Goal: Information Seeking & Learning: Find specific fact

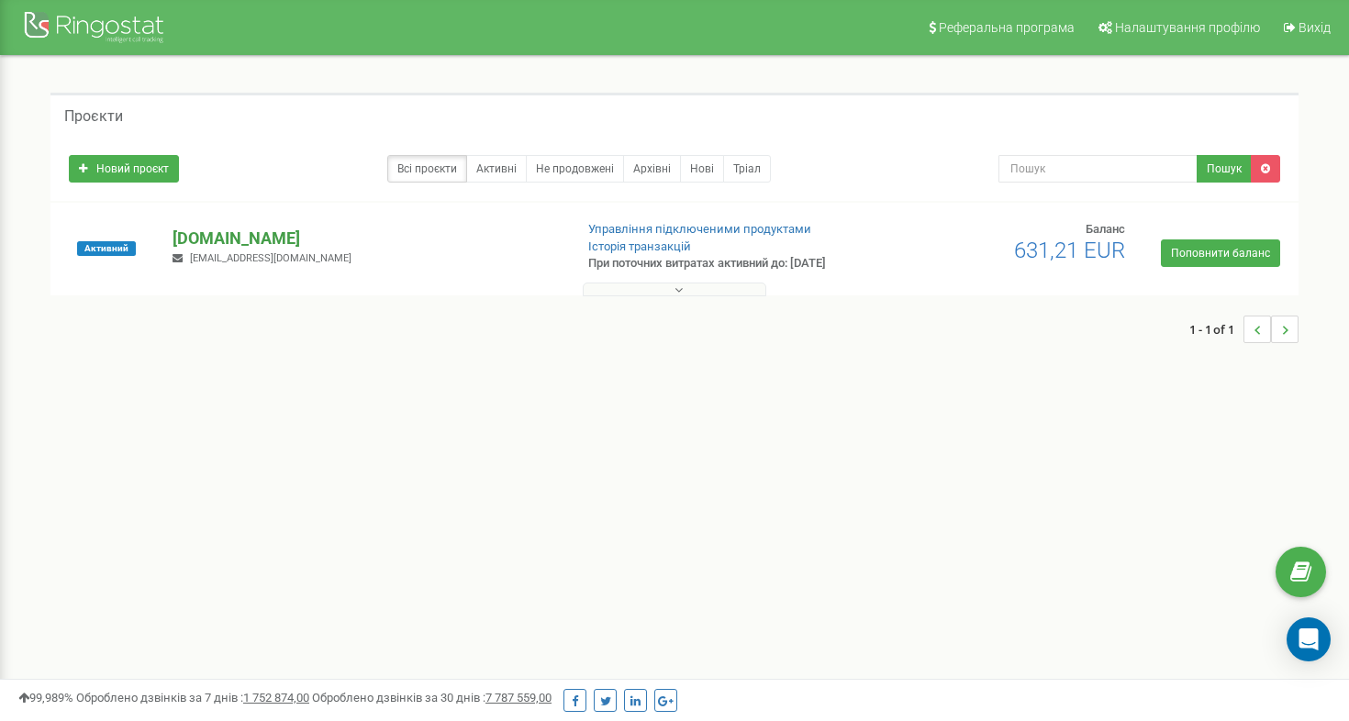
click at [225, 235] on p "[DOMAIN_NAME]" at bounding box center [364, 239] width 385 height 24
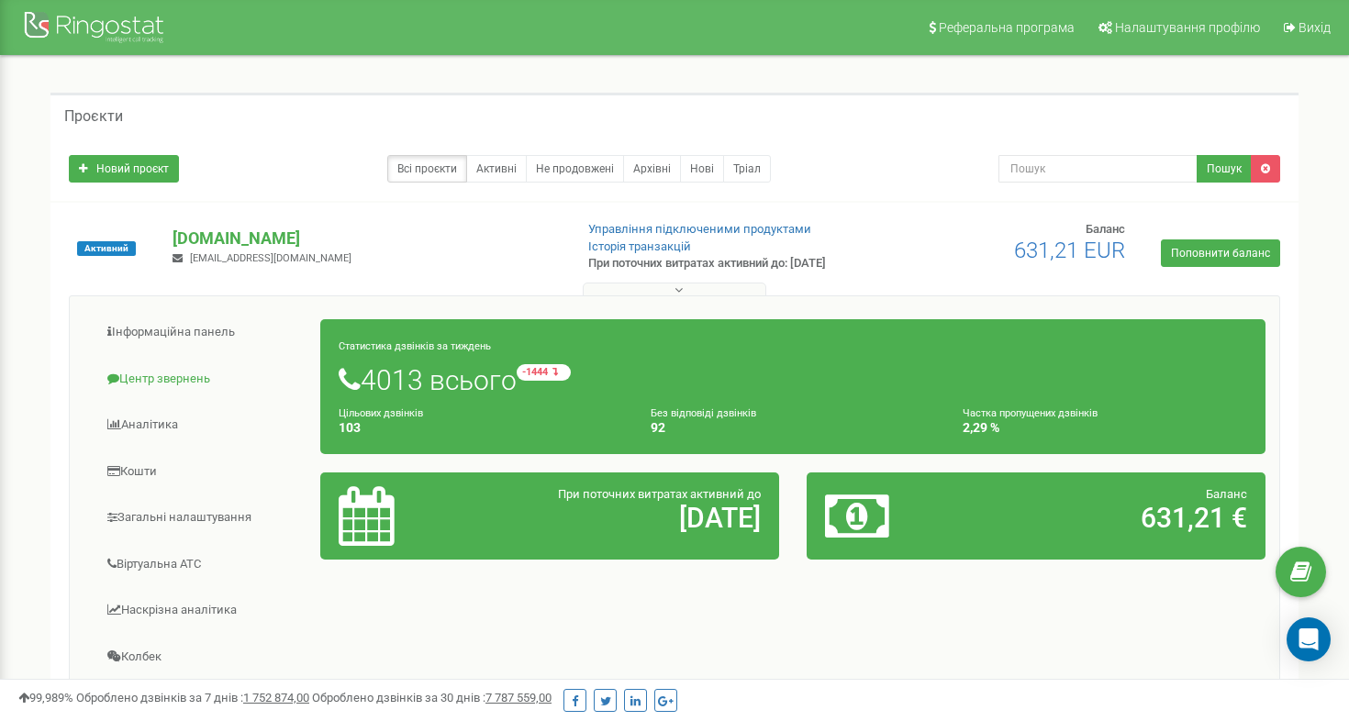
click at [111, 378] on span at bounding box center [113, 378] width 12 height 12
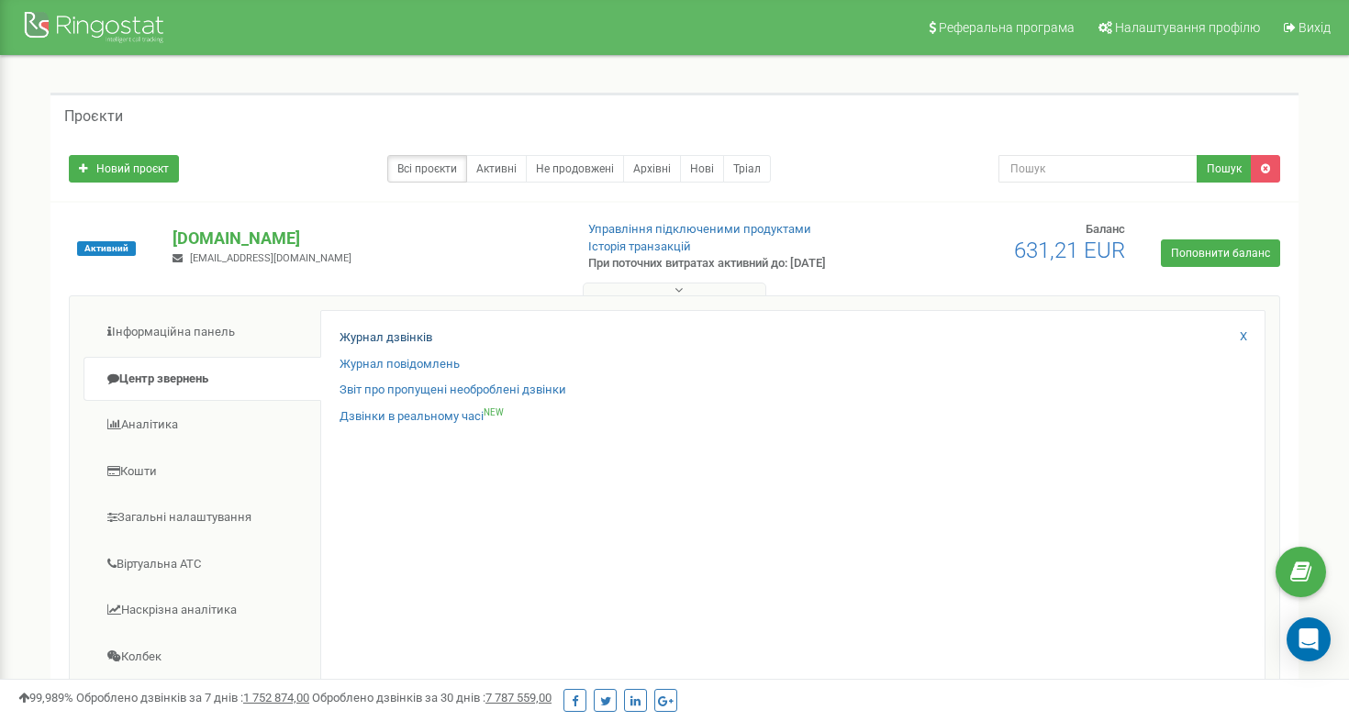
click at [352, 333] on link "Журнал дзвінків" at bounding box center [385, 337] width 93 height 17
click at [393, 334] on link "Журнал дзвінків" at bounding box center [385, 337] width 93 height 17
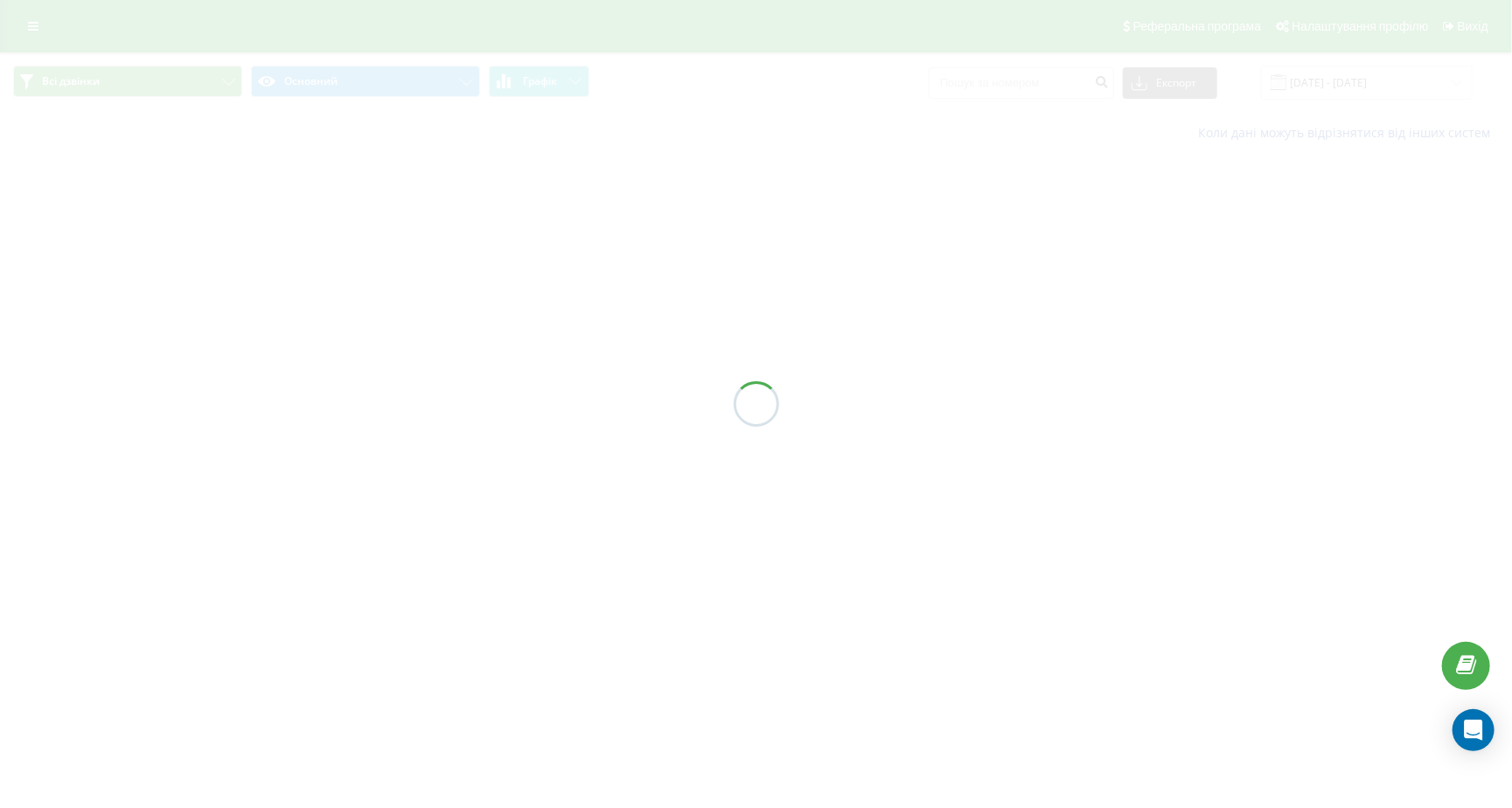
click at [990, 111] on div "Всі дзвінки Основний Графік Експорт .csv .xls .xlsx 21.07.2025 - 21.08.2025 Кол…" at bounding box center [756, 103] width 1512 height 102
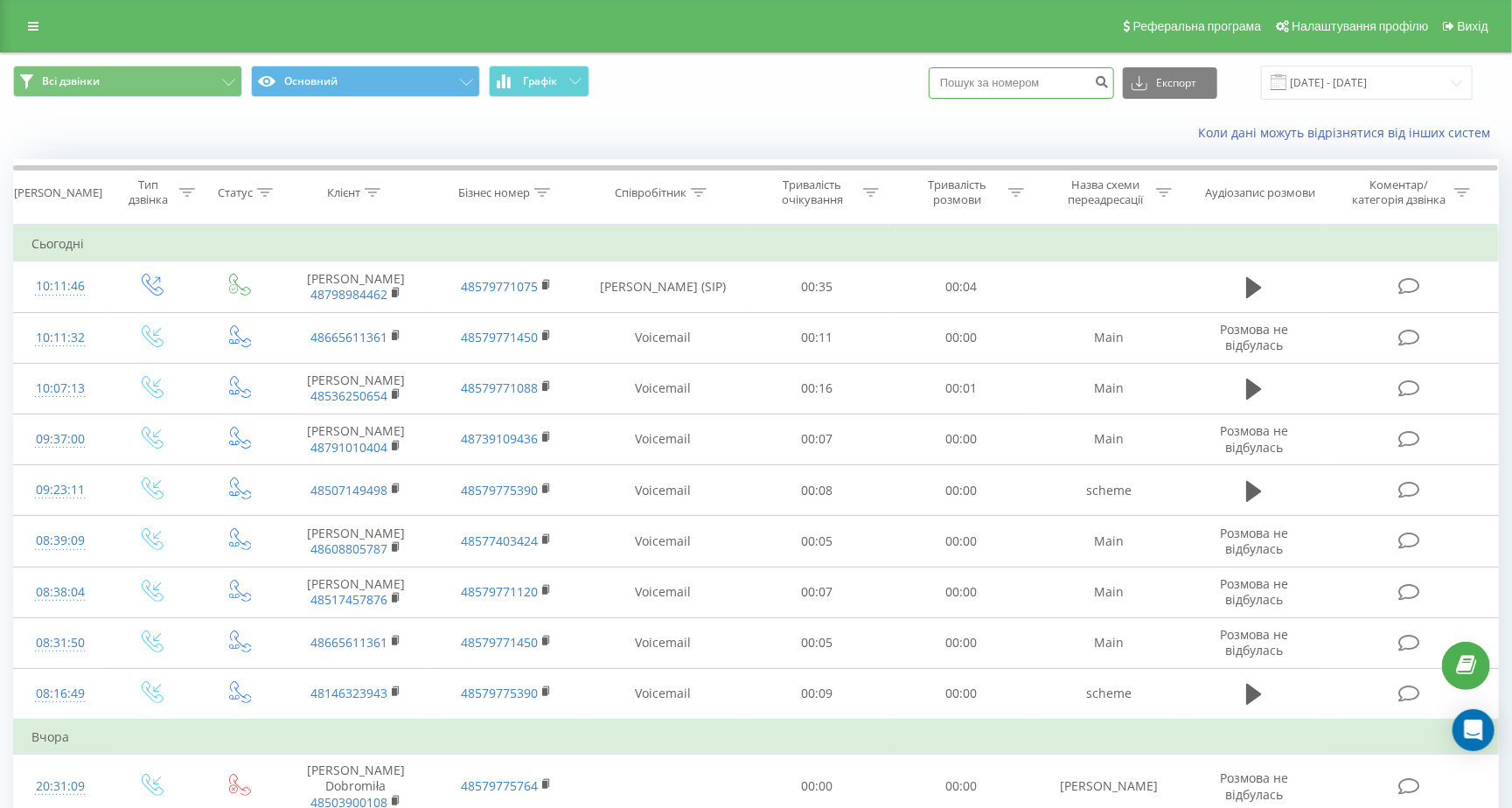
click at [995, 99] on input at bounding box center [1021, 83] width 185 height 31
paste input "+48798984462"
type input "+48798984462"
click at [1110, 85] on icon "submit" at bounding box center [1103, 79] width 15 height 10
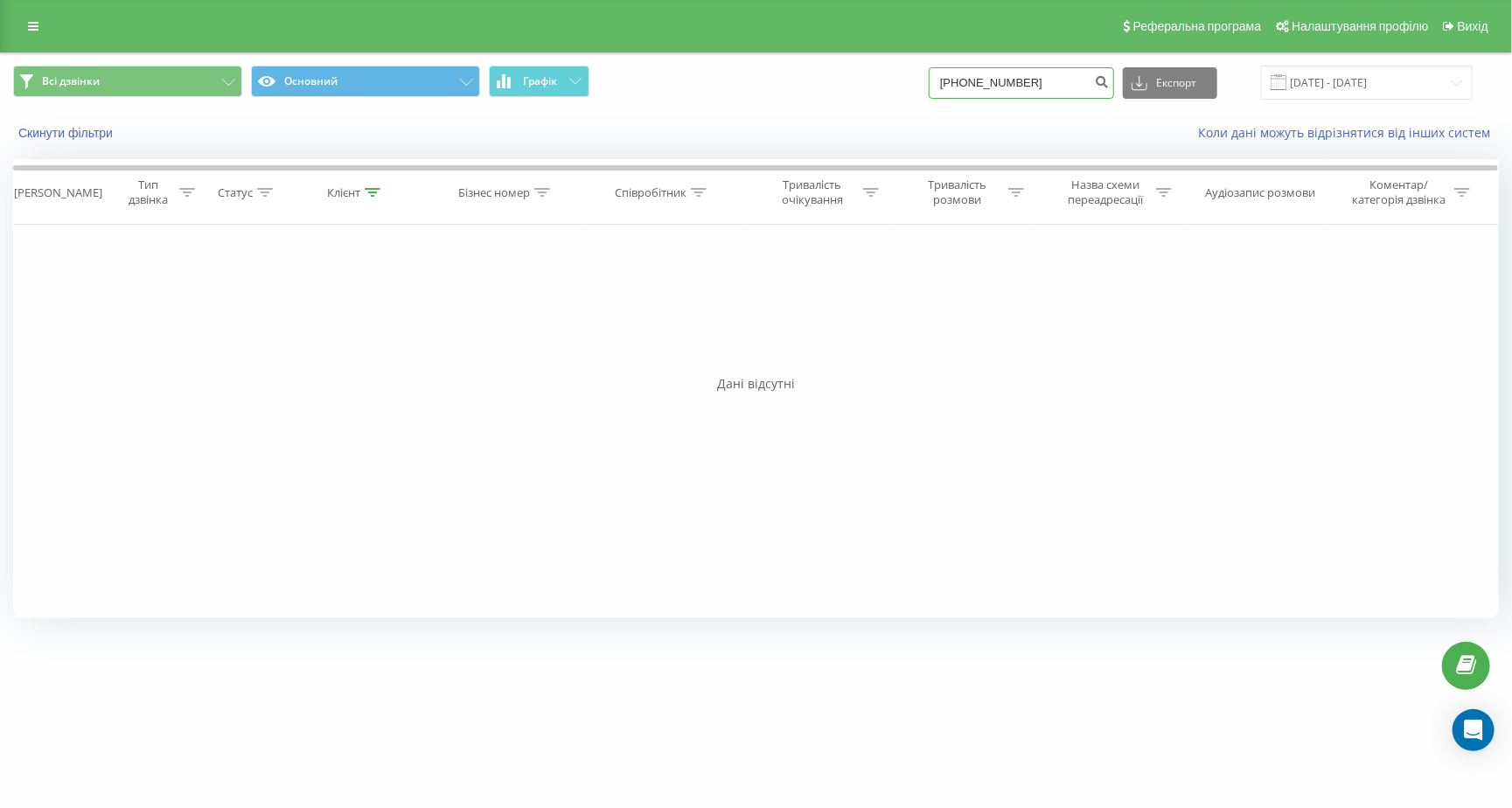
click at [992, 99] on input "+48798984462" at bounding box center [1021, 83] width 185 height 31
type input "48798984462"
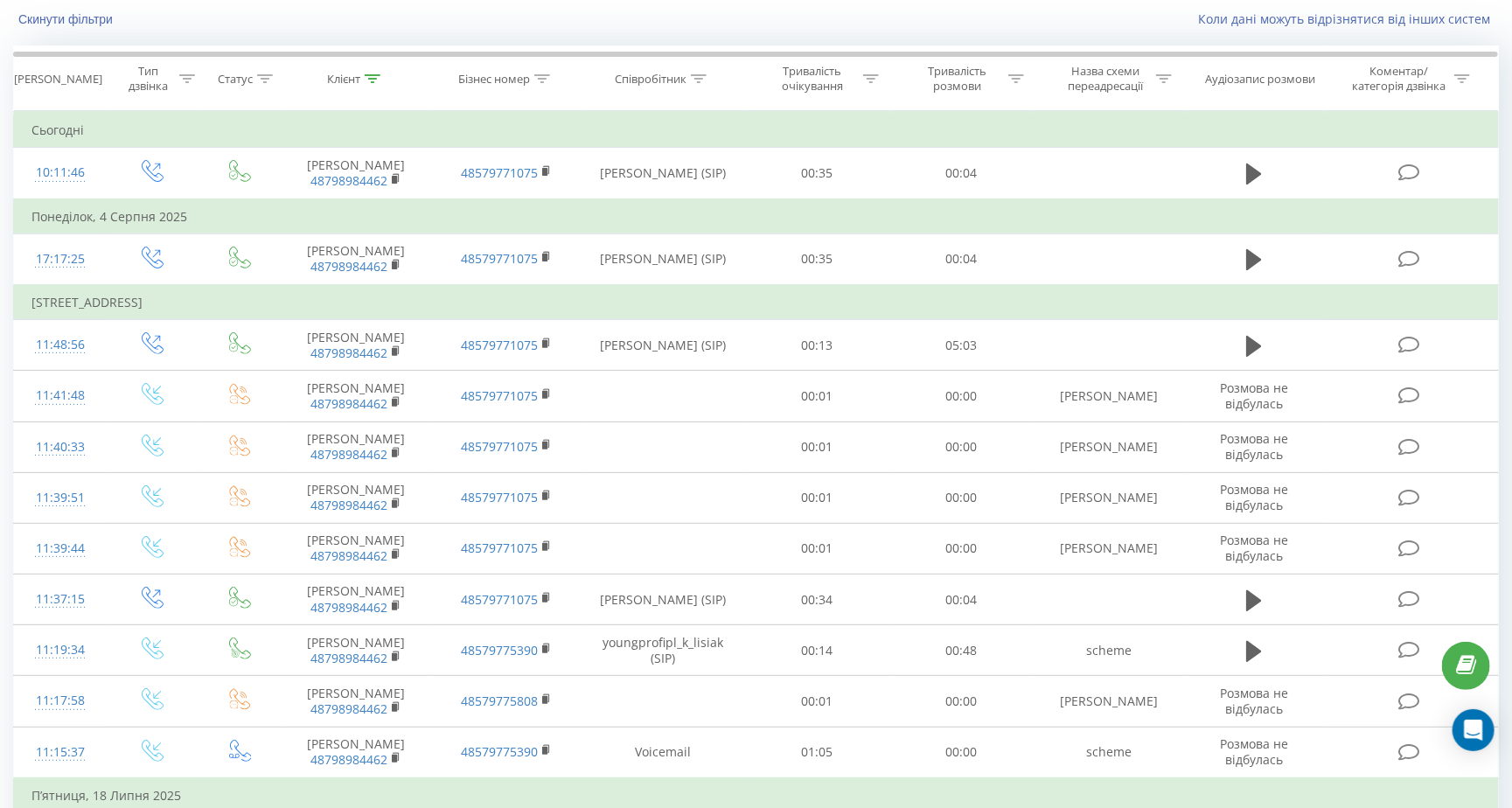
scroll to position [6, 0]
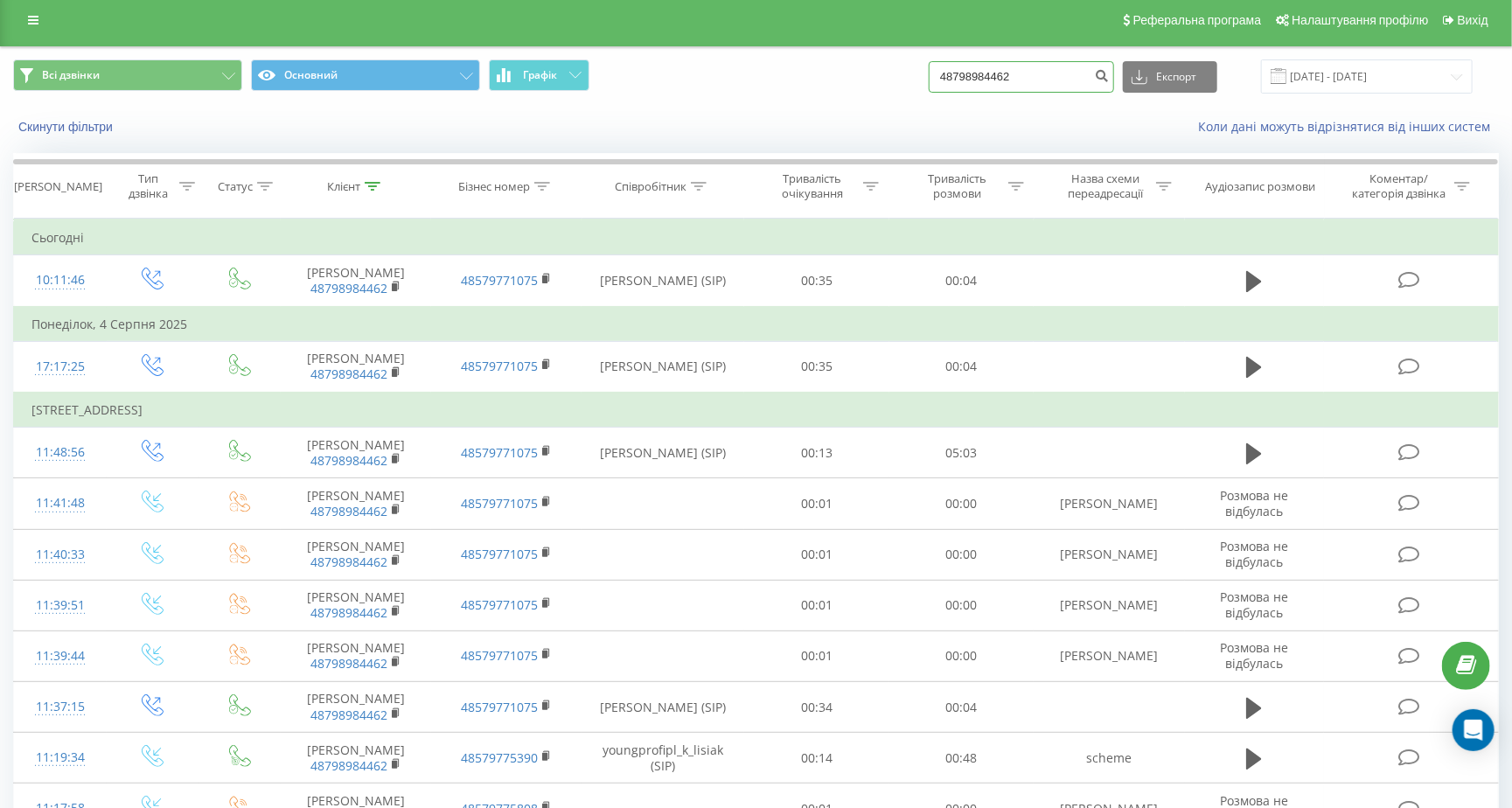
click at [1074, 92] on input "48798984462" at bounding box center [1021, 76] width 185 height 31
paste input "603270333"
type input "603270333"
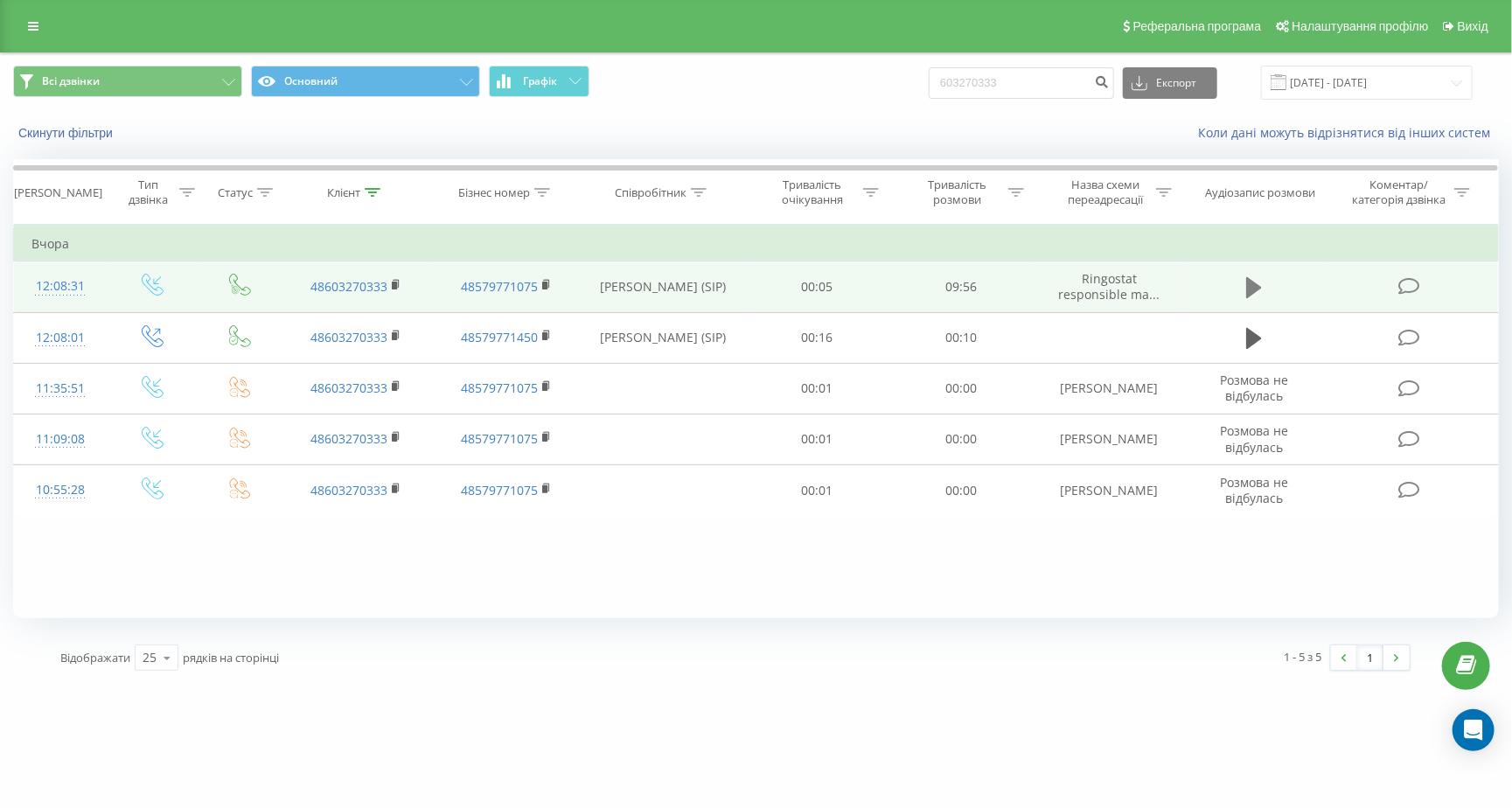
click at [1266, 301] on button at bounding box center [1255, 288] width 27 height 27
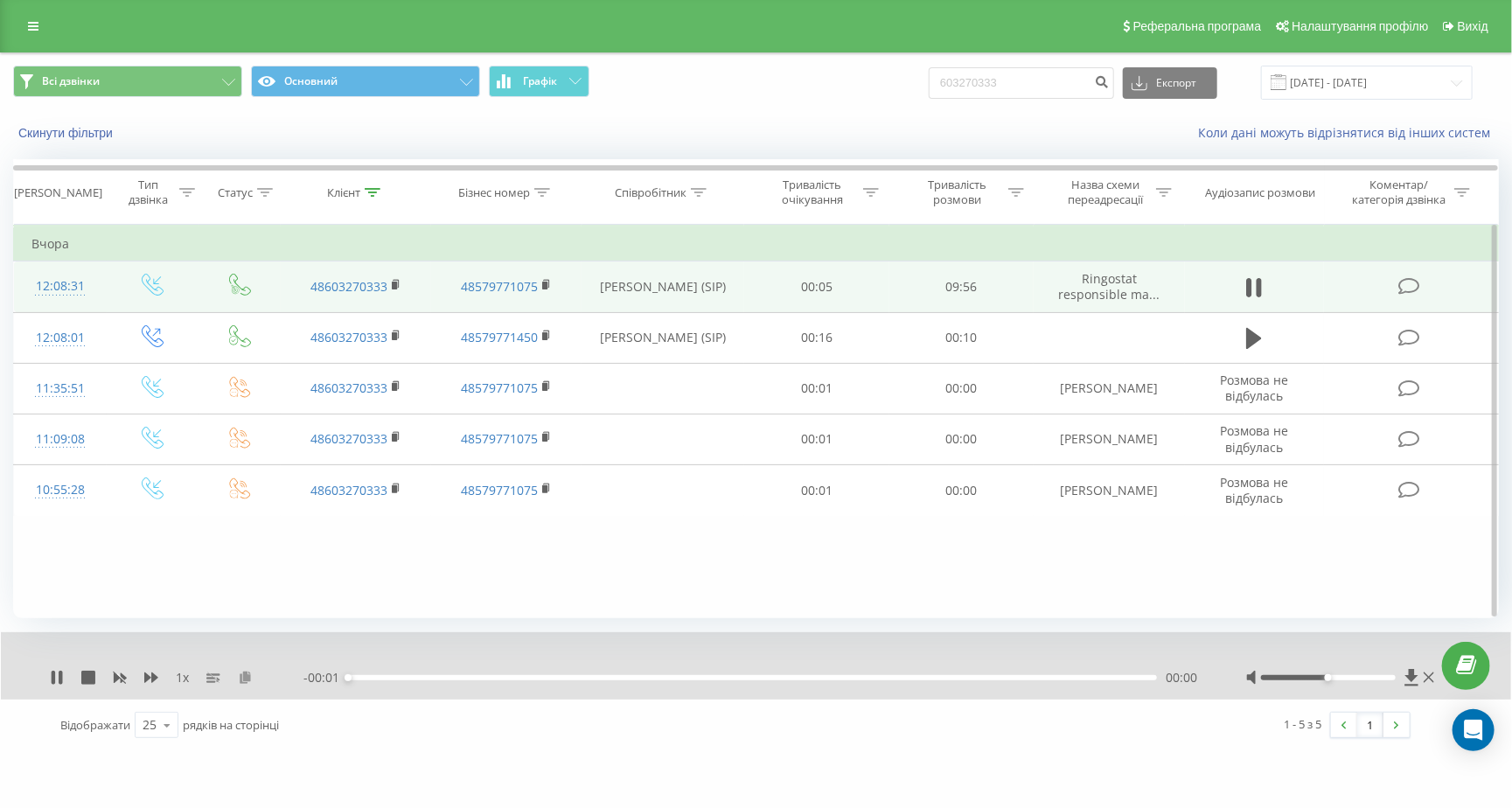
click at [244, 683] on icon at bounding box center [246, 677] width 15 height 12
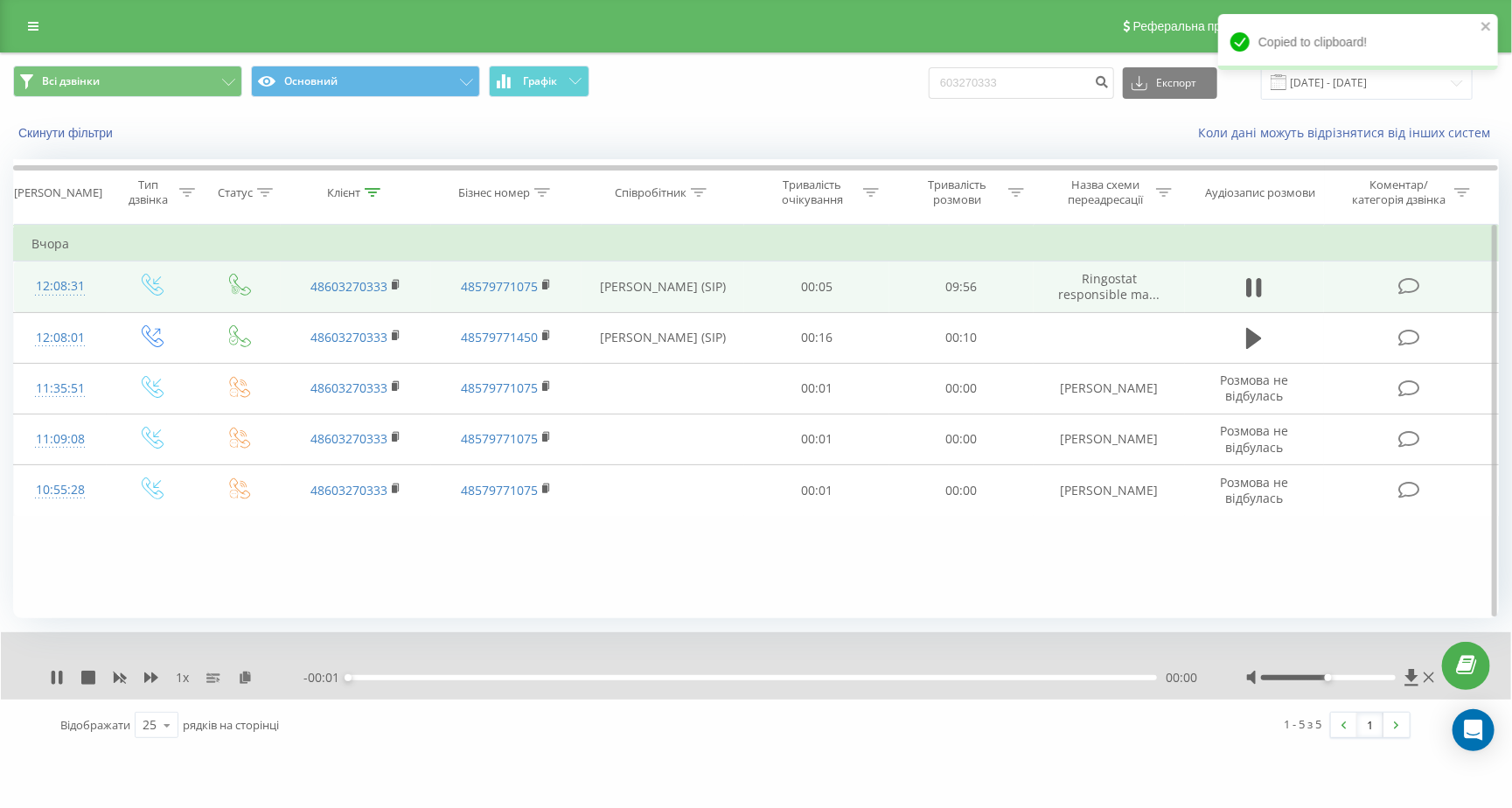
click at [44, 697] on div "1 x - 00:01 00:00 00:00" at bounding box center [756, 665] width 1510 height 68
click at [56, 684] on icon at bounding box center [56, 677] width 14 height 14
